Goal: Transaction & Acquisition: Purchase product/service

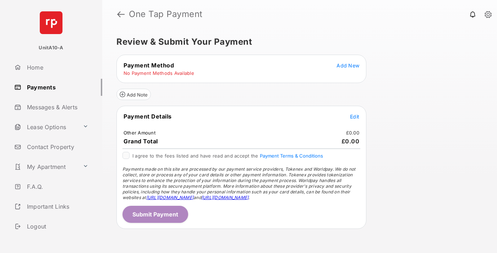
click at [348, 65] on span "Add New" at bounding box center [347, 65] width 23 height 6
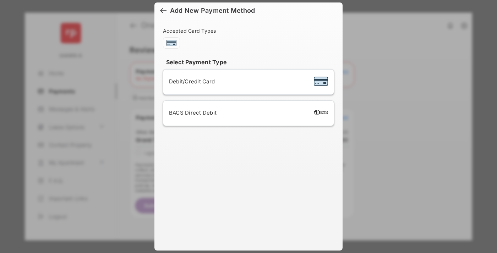
click at [190, 81] on span "Debit/Credit Card" at bounding box center [192, 81] width 46 height 7
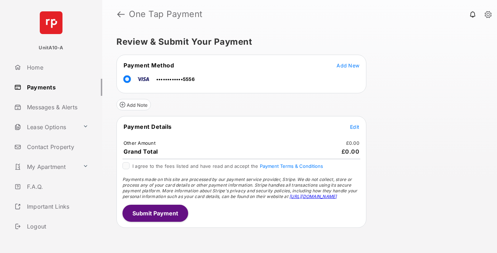
click at [354, 127] on span "Edit" at bounding box center [354, 127] width 9 height 6
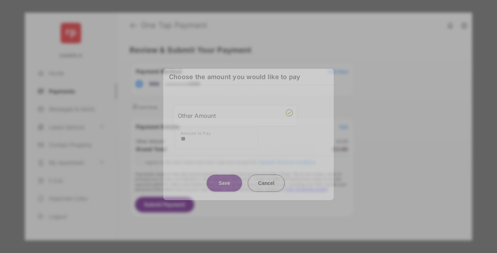
type input "**"
click at [224, 181] on button "Save" at bounding box center [223, 182] width 35 height 17
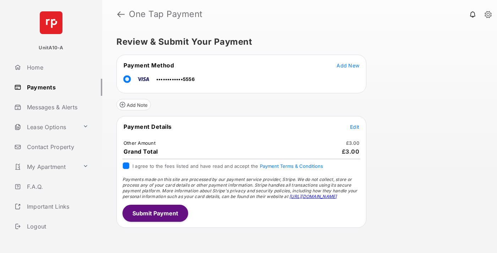
click at [155, 213] on button "Submit Payment" at bounding box center [155, 213] width 66 height 17
